Goal: Task Accomplishment & Management: Manage account settings

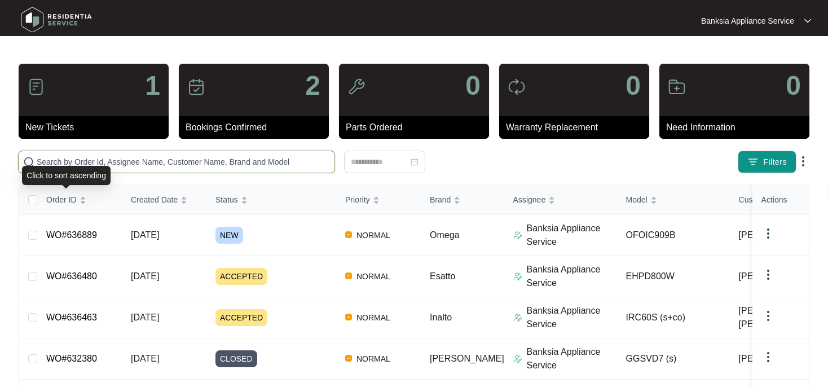
click at [81, 161] on input "text" at bounding box center [183, 162] width 293 height 12
paste input "636889"
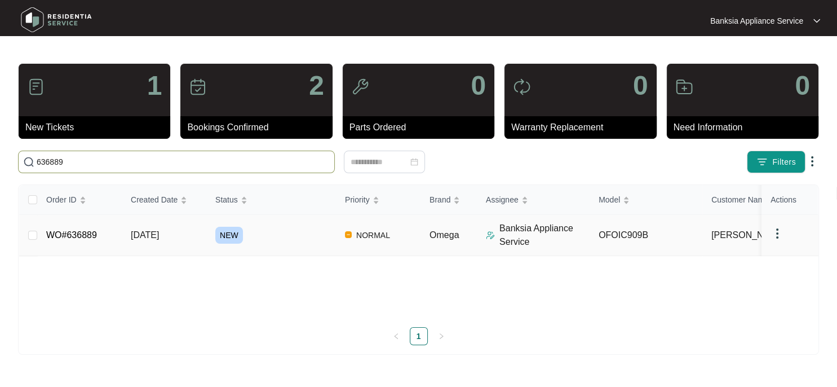
type input "636889"
click at [89, 235] on link "WO#636889" at bounding box center [71, 235] width 51 height 10
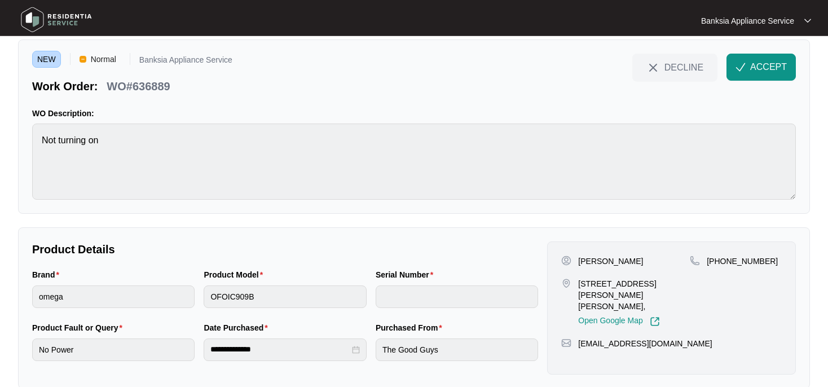
scroll to position [56, 0]
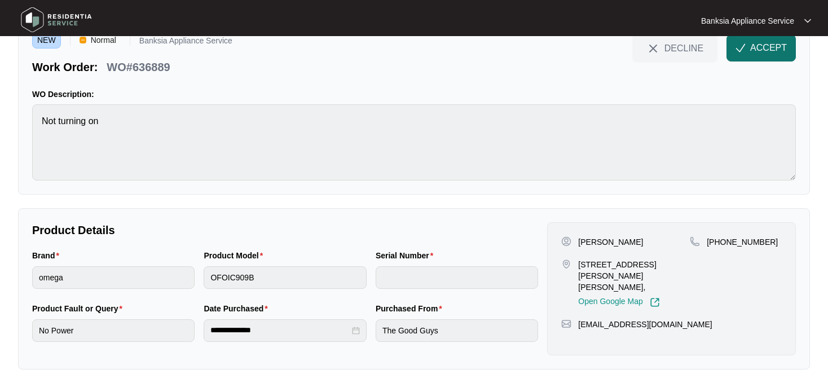
click at [766, 48] on span "ACCEPT" at bounding box center [768, 48] width 37 height 14
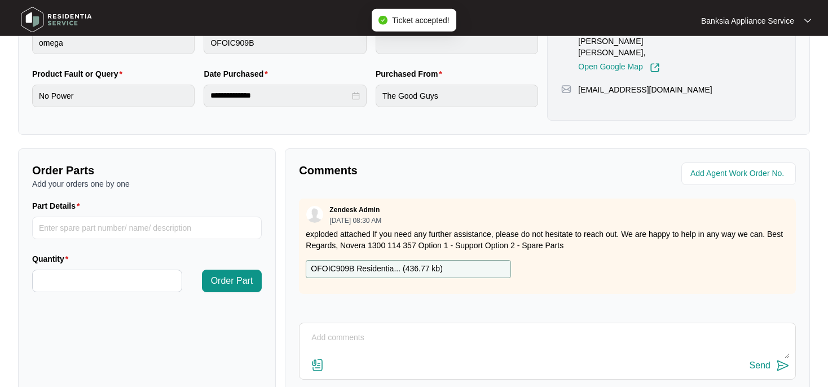
scroll to position [354, 0]
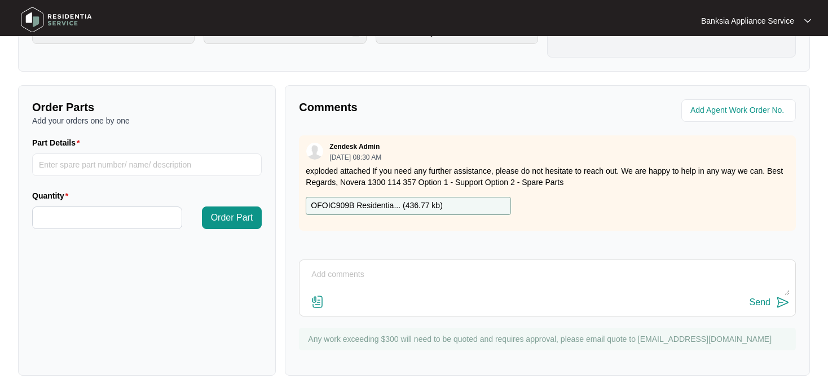
click at [358, 206] on p "OFOIC909B Residentia... ( 436.77 kb )" at bounding box center [376, 206] width 131 height 12
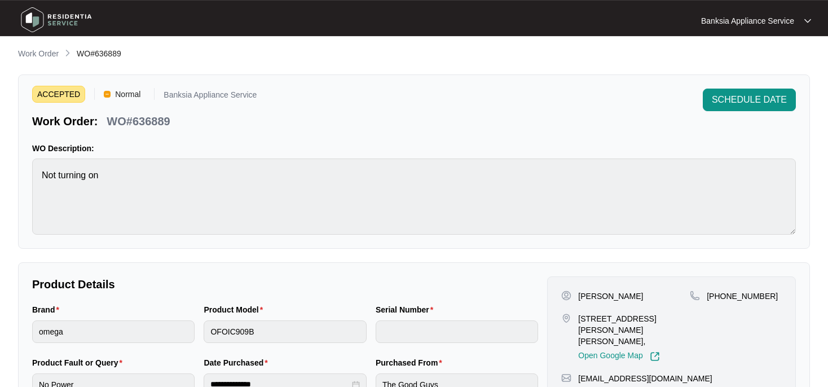
scroll to position [0, 0]
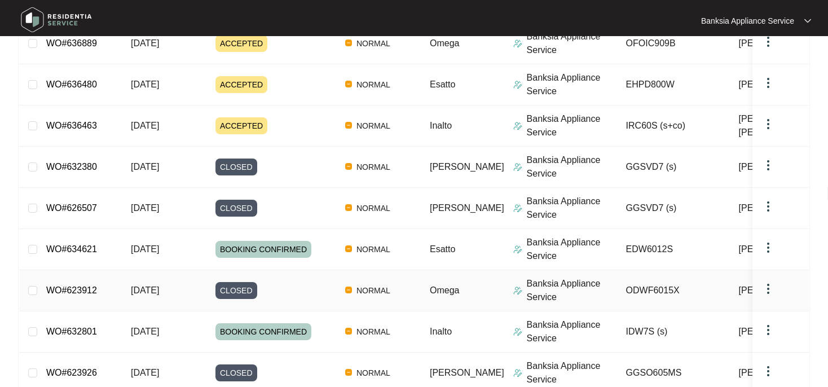
scroll to position [119, 0]
